Goal: Navigation & Orientation: Understand site structure

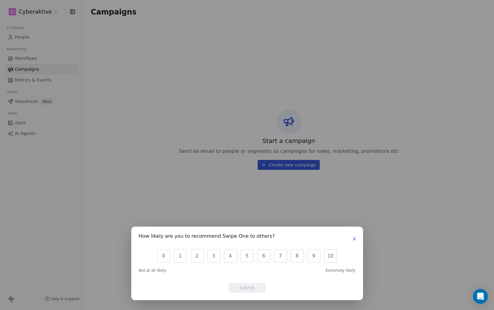
click at [361, 214] on div "How likely are you to recommend Swipe One to others? 0 1 2 3 4 5 6 7 8 9 10 Not…" at bounding box center [247, 155] width 494 height 310
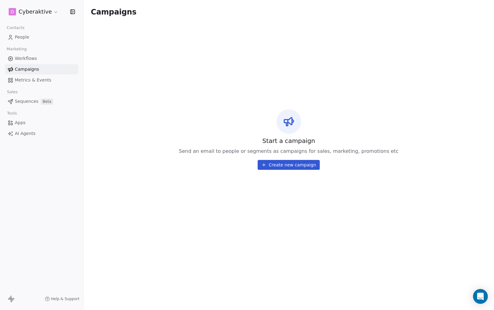
click at [22, 122] on span "Apps" at bounding box center [20, 123] width 11 height 6
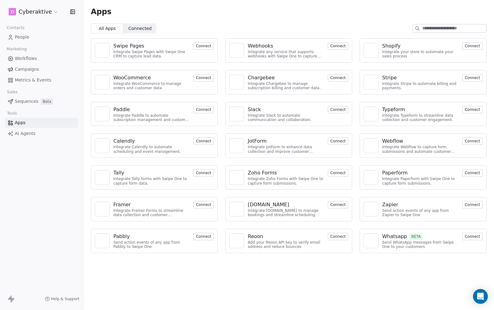
click at [340, 236] on button "Connect" at bounding box center [338, 236] width 20 height 7
click at [152, 32] on span "Connected Connected" at bounding box center [140, 28] width 33 height 10
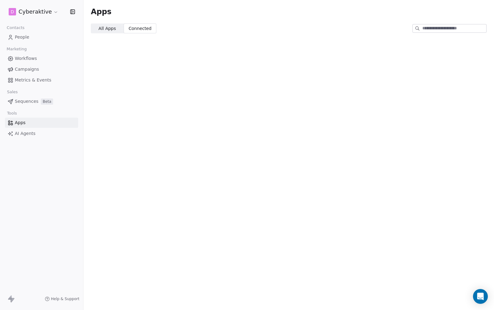
click at [102, 27] on span "All Apps" at bounding box center [107, 28] width 17 height 6
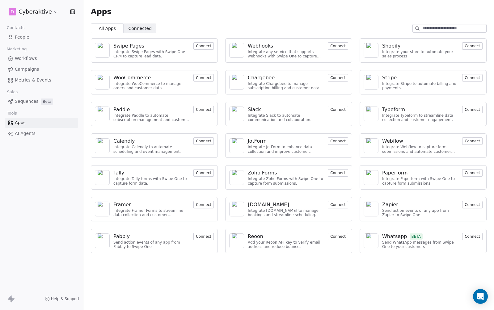
click at [24, 131] on span "AI Agents" at bounding box center [25, 133] width 21 height 6
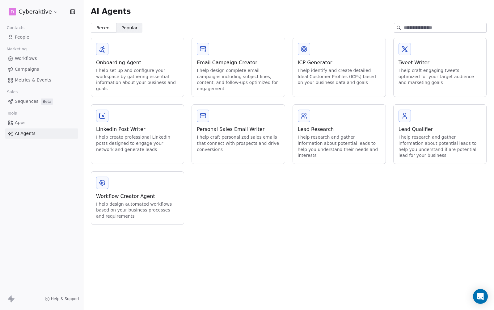
click at [21, 35] on span "People" at bounding box center [22, 37] width 15 height 6
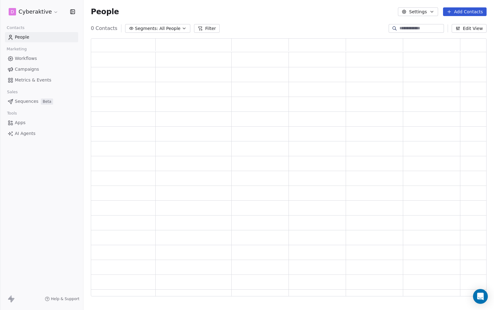
scroll to position [253, 391]
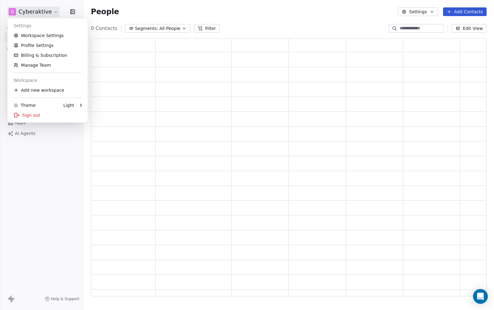
click at [53, 15] on html "D Cyberaktive Contacts People Marketing Workflows Campaigns Metrics & Events Sa…" at bounding box center [247, 155] width 494 height 310
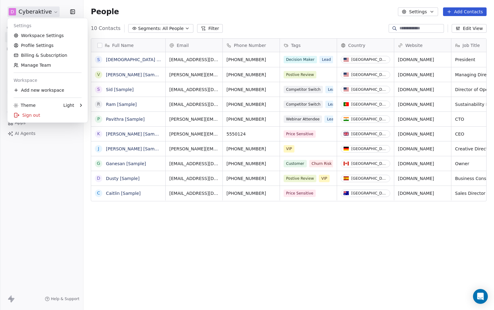
scroll to position [268, 406]
click at [33, 103] on div "Theme" at bounding box center [25, 105] width 22 height 6
click at [94, 105] on icon at bounding box center [94, 105] width 5 height 5
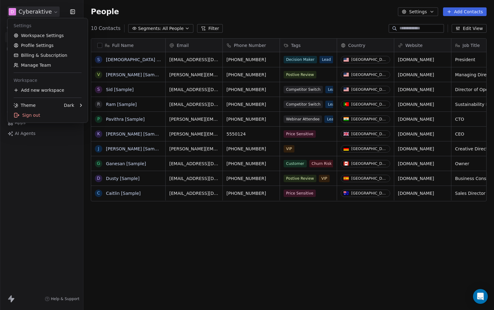
click at [156, 204] on html "D Cyberaktive Contacts People Marketing Workflows Campaigns Metrics & Events Sa…" at bounding box center [247, 155] width 494 height 310
click at [14, 16] on html "D Cyberaktive Contacts People Marketing Workflows Campaigns Metrics & Events Sa…" at bounding box center [247, 155] width 494 height 310
drag, startPoint x: 30, startPoint y: 29, endPoint x: 32, endPoint y: 32, distance: 3.3
click at [32, 31] on div "Settings Workspace Settings Profile Settings Billing & Subscription Manage Team…" at bounding box center [47, 70] width 80 height 104
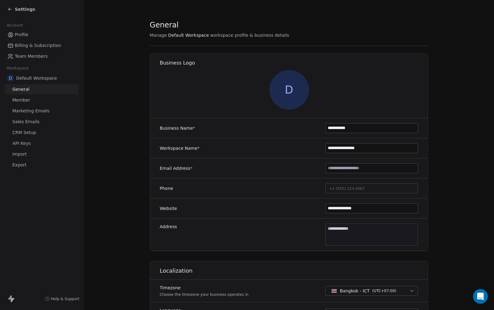
click at [32, 32] on link "Profile" at bounding box center [41, 35] width 73 height 10
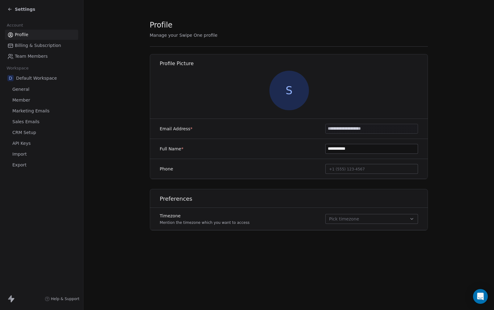
click at [289, 90] on span "S" at bounding box center [289, 91] width 40 height 40
click at [454, 165] on section "**********" at bounding box center [288, 130] width 411 height 260
click at [30, 45] on span "Billing & Subscription" at bounding box center [38, 45] width 46 height 6
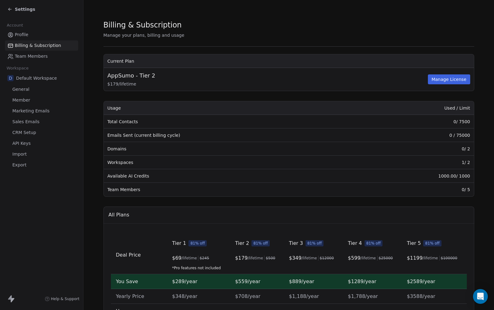
click at [26, 52] on link "Team Members" at bounding box center [41, 56] width 73 height 10
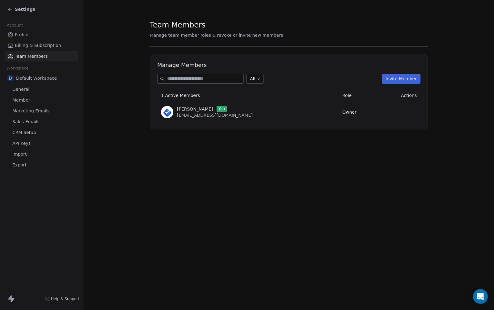
click at [397, 80] on button "Invite Member" at bounding box center [401, 79] width 39 height 10
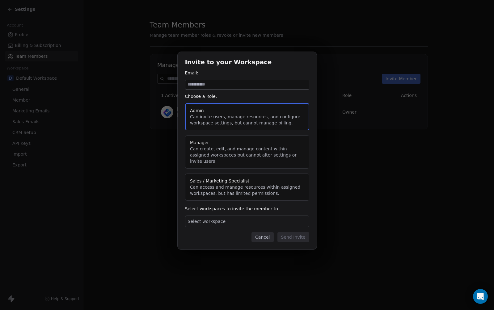
click at [163, 217] on div "Invite to your Workspace Email: Choose a Role: Admin Can invite users, manage r…" at bounding box center [247, 155] width 494 height 226
click at [96, 65] on div "Invite to your Workspace Email: Choose a Role: Admin Can invite users, manage r…" at bounding box center [247, 155] width 494 height 226
click at [268, 233] on button "Cancel" at bounding box center [263, 237] width 22 height 10
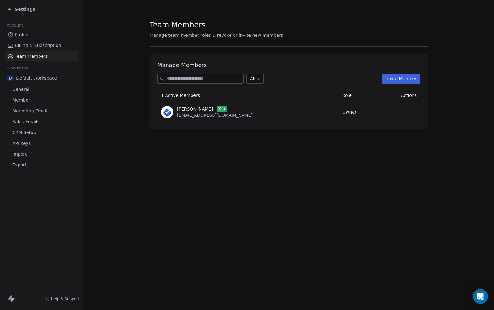
click at [36, 43] on span "Billing & Subscription" at bounding box center [38, 45] width 46 height 6
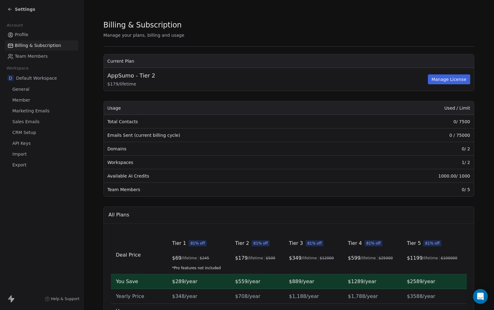
click at [11, 7] on icon at bounding box center [9, 9] width 5 height 5
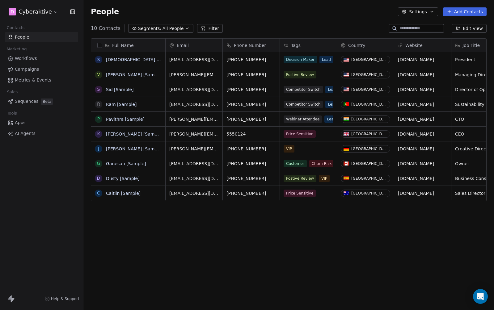
scroll to position [268, 406]
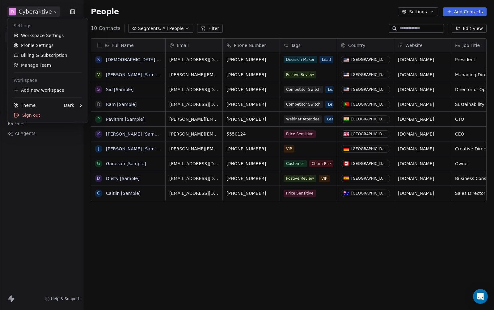
click at [51, 15] on html "D Cyberaktive Contacts People Marketing Workflows Campaigns Metrics & Events Sa…" at bounding box center [247, 155] width 494 height 310
click at [425, 11] on html "D Cyberaktive Contacts People Marketing Workflows Campaigns Metrics & Events Sa…" at bounding box center [247, 155] width 494 height 310
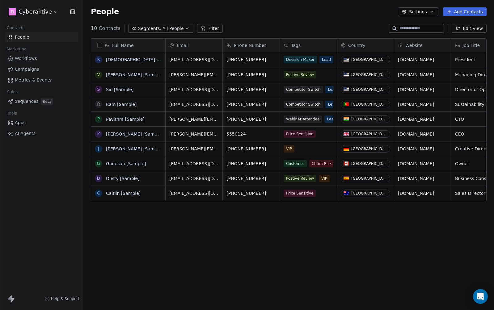
click at [425, 11] on button "Settings" at bounding box center [418, 11] width 40 height 9
click at [46, 10] on html "D Cyberaktive Contacts People Marketing Workflows Campaigns Metrics & Events Sa…" at bounding box center [247, 155] width 494 height 310
click at [57, 11] on div "D Cyberaktive" at bounding box center [41, 11] width 68 height 9
click at [50, 12] on html "D Cyberaktive Contacts People Marketing Workflows Campaigns Metrics & Events Sa…" at bounding box center [247, 155] width 494 height 310
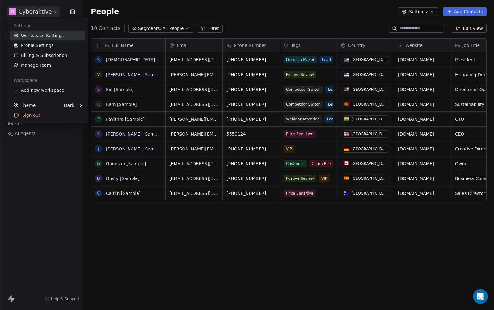
click at [66, 104] on div "Dark" at bounding box center [69, 105] width 10 height 6
click at [110, 107] on div "Light" at bounding box center [108, 105] width 41 height 10
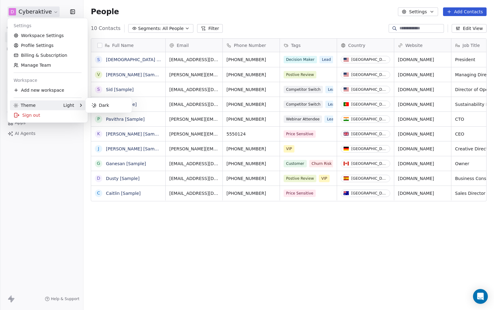
click at [115, 239] on html "D Cyberaktive Contacts People Marketing Workflows Campaigns Metrics & Events Sa…" at bounding box center [247, 155] width 494 height 310
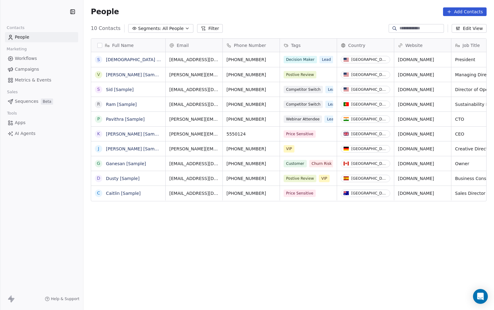
scroll to position [268, 406]
click at [10, 12] on html "D Cyberaktive Contacts People Marketing Workflows Campaigns Metrics & Events Sa…" at bounding box center [247, 155] width 494 height 310
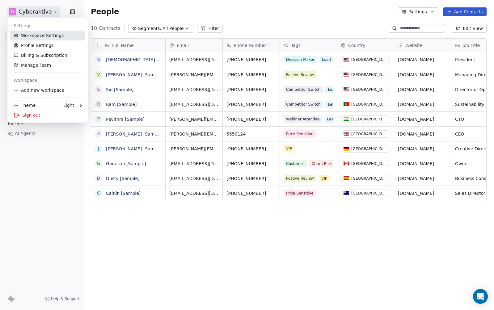
click at [32, 34] on link "Workspace Settings" at bounding box center [47, 36] width 75 height 10
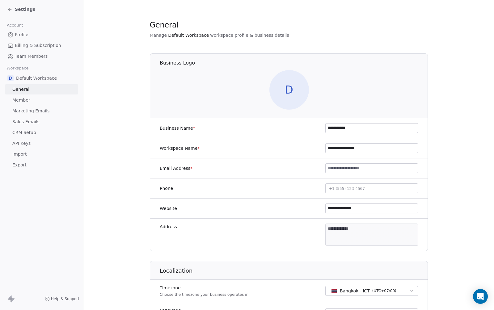
click at [288, 84] on span "D" at bounding box center [289, 90] width 40 height 40
click at [476, 140] on section "**********" at bounding box center [288, 289] width 411 height 578
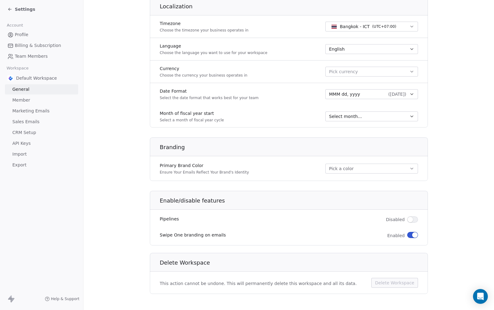
scroll to position [268, 0]
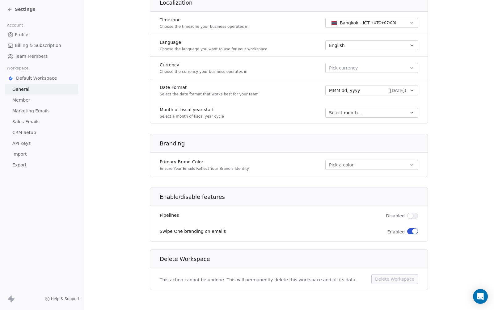
click at [378, 169] on button "Pick a color" at bounding box center [371, 165] width 93 height 10
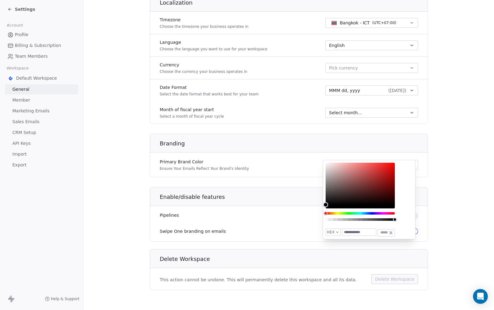
click at [108, 160] on section "**********" at bounding box center [288, 21] width 411 height 578
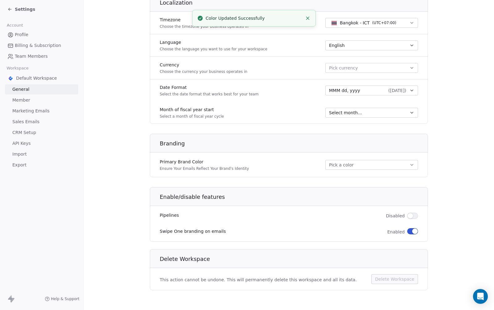
click at [412, 216] on button "button" at bounding box center [412, 216] width 11 height 6
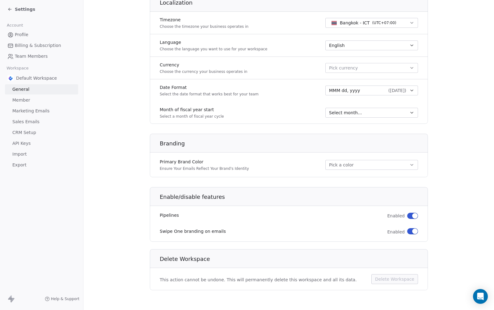
click at [409, 233] on button "button" at bounding box center [412, 231] width 11 height 6
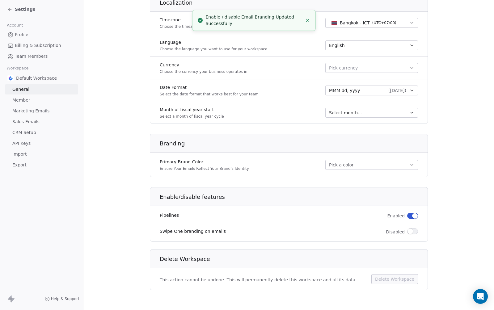
scroll to position [247, 0]
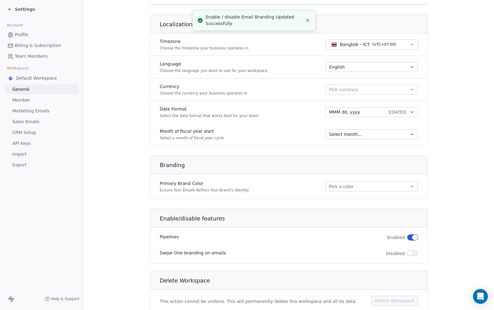
click at [388, 114] on span "( [DATE] )" at bounding box center [397, 112] width 18 height 6
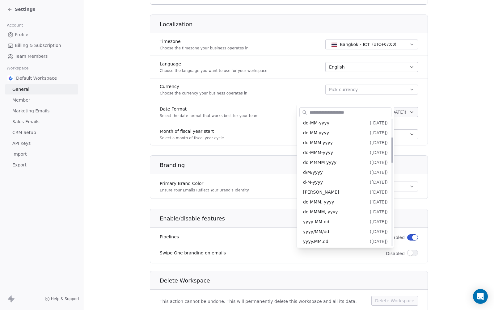
scroll to position [91, 0]
click at [347, 210] on div "dd MMMM, yyyy ( [DATE] )" at bounding box center [345, 211] width 85 height 6
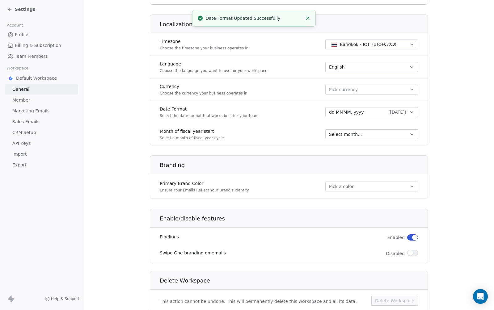
click at [360, 135] on div "Select month..." at bounding box center [368, 134] width 78 height 6
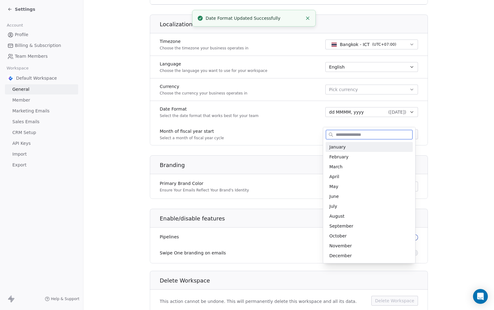
click at [356, 145] on span "January" at bounding box center [369, 147] width 80 height 6
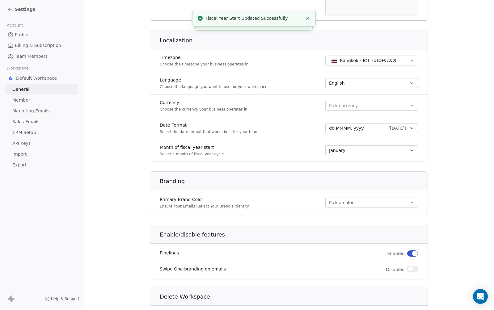
scroll to position [228, 0]
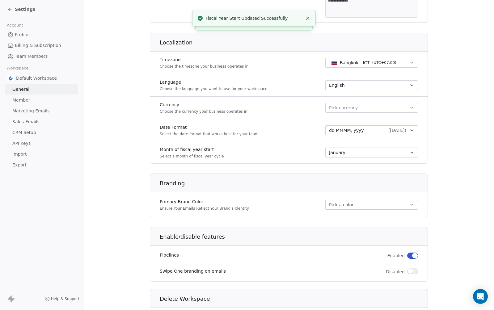
click at [357, 108] on button "Pick currency" at bounding box center [371, 108] width 93 height 10
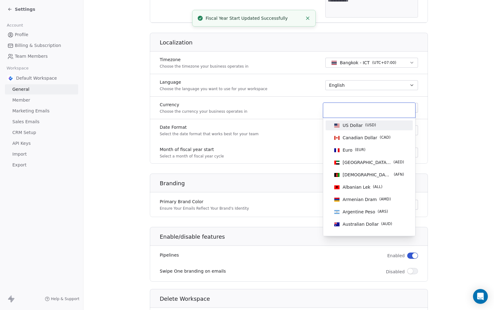
click at [360, 123] on span "US Dollar" at bounding box center [353, 125] width 20 height 6
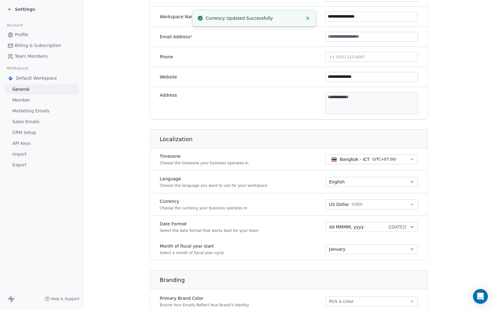
scroll to position [74, 0]
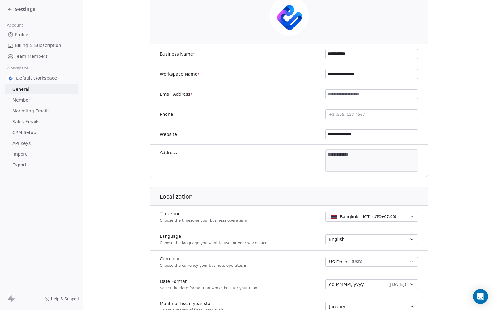
click at [341, 95] on input at bounding box center [372, 94] width 92 height 9
type input "*"
type input "**********"
click at [458, 128] on section "**********" at bounding box center [288, 215] width 411 height 578
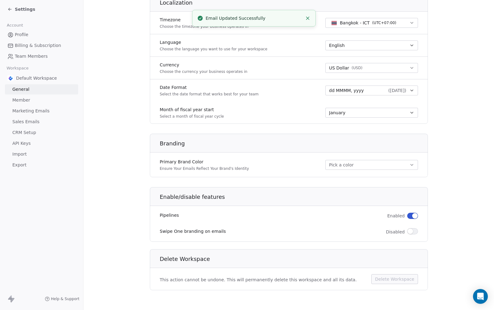
scroll to position [0, 0]
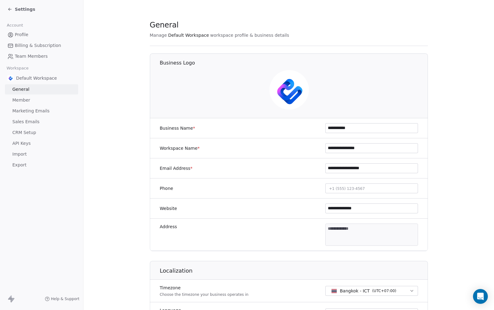
click at [11, 6] on div "Settings" at bounding box center [21, 9] width 28 height 6
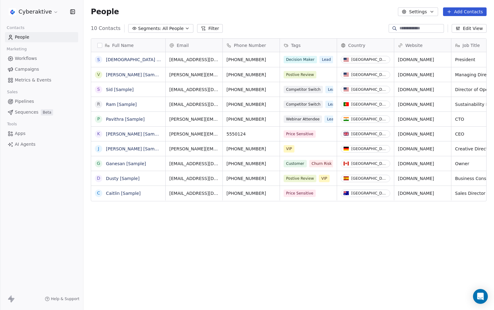
scroll to position [268, 406]
click at [9, 298] on icon at bounding box center [10, 297] width 4 height 4
click at [28, 100] on span "Pipelines" at bounding box center [24, 101] width 19 height 6
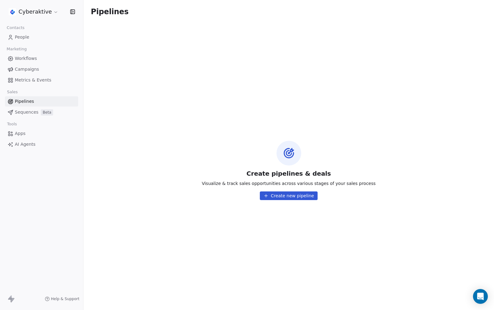
click at [294, 191] on div "Create pipelines & deals Visualize & track sales opportunities across various s…" at bounding box center [288, 170] width 411 height 279
click at [271, 200] on button "Create new pipeline" at bounding box center [289, 196] width 58 height 9
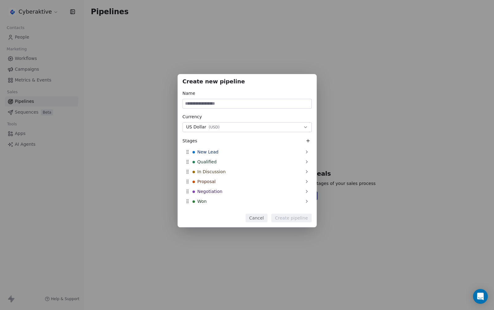
click at [258, 217] on button "Cancel" at bounding box center [257, 218] width 22 height 9
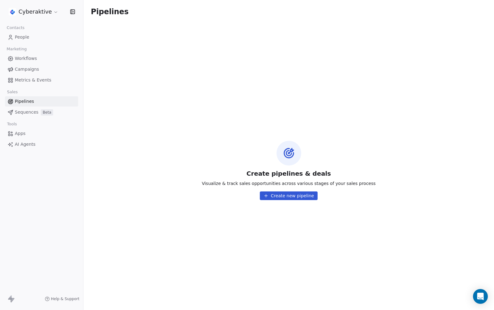
click at [33, 132] on link "Apps" at bounding box center [41, 134] width 73 height 10
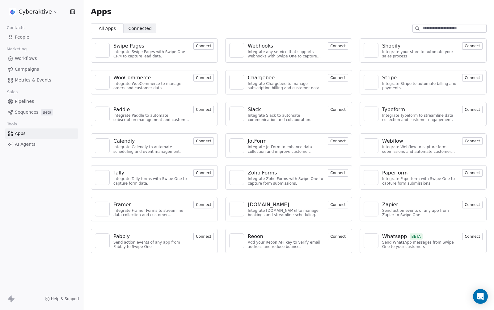
click at [30, 145] on span "AI Agents" at bounding box center [25, 144] width 21 height 6
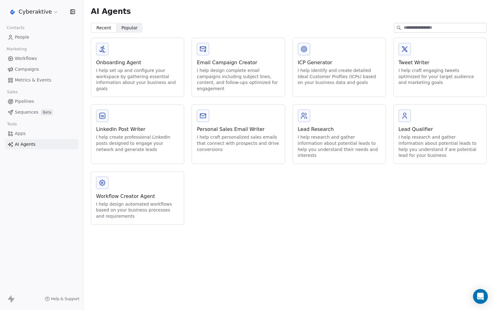
click at [25, 56] on span "Workflows" at bounding box center [26, 58] width 22 height 6
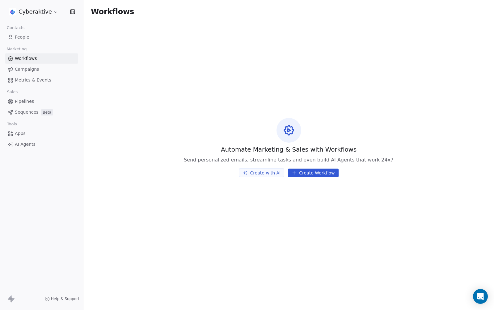
click at [26, 66] on span "Campaigns" at bounding box center [27, 69] width 24 height 6
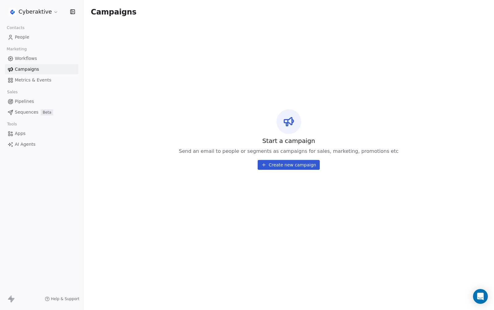
click at [27, 74] on link "Campaigns" at bounding box center [41, 69] width 73 height 10
click at [29, 42] on link "People" at bounding box center [41, 37] width 73 height 10
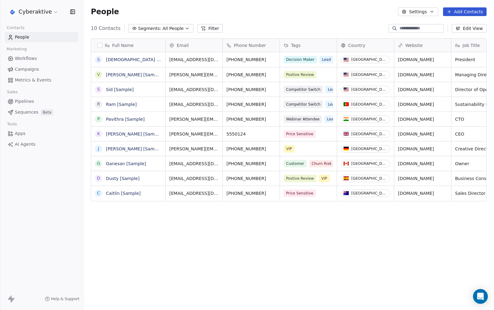
scroll to position [5, 5]
click at [72, 10] on icon "button" at bounding box center [72, 12] width 0 height 4
